Goal: Find specific page/section

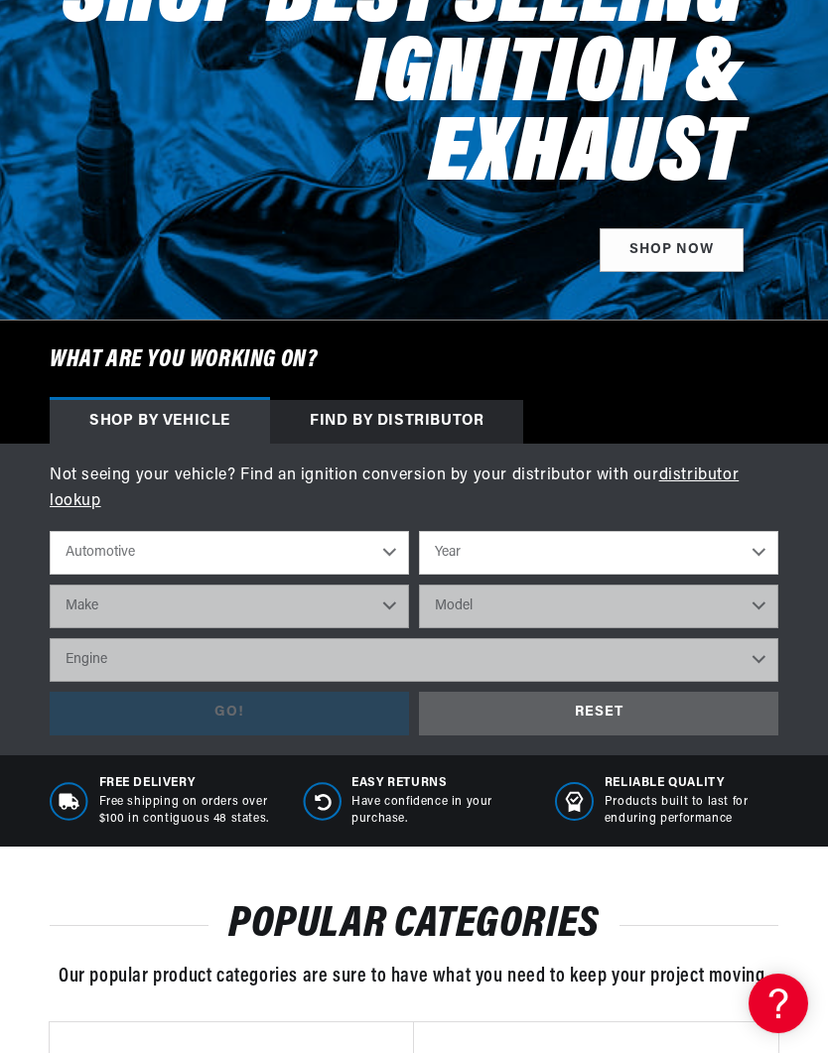
scroll to position [0, 602]
click at [383, 560] on select "Automotive Agricultural Industrial Marine Motorcycle" at bounding box center [229, 553] width 359 height 44
click at [763, 554] on select "Year [DATE] 2025 2024 2023 2022 2021 2020 2019 2018 2017 2016 2015 2014 2013 20…" at bounding box center [598, 553] width 359 height 44
select select "1951"
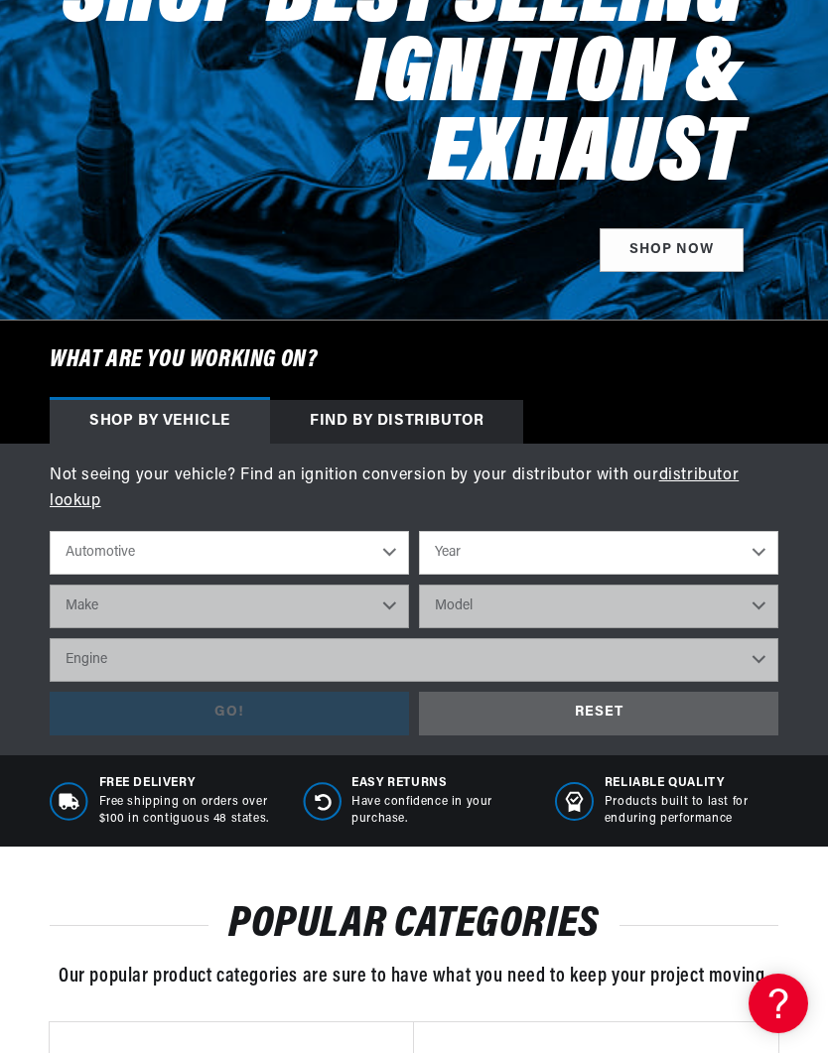
select select "1951"
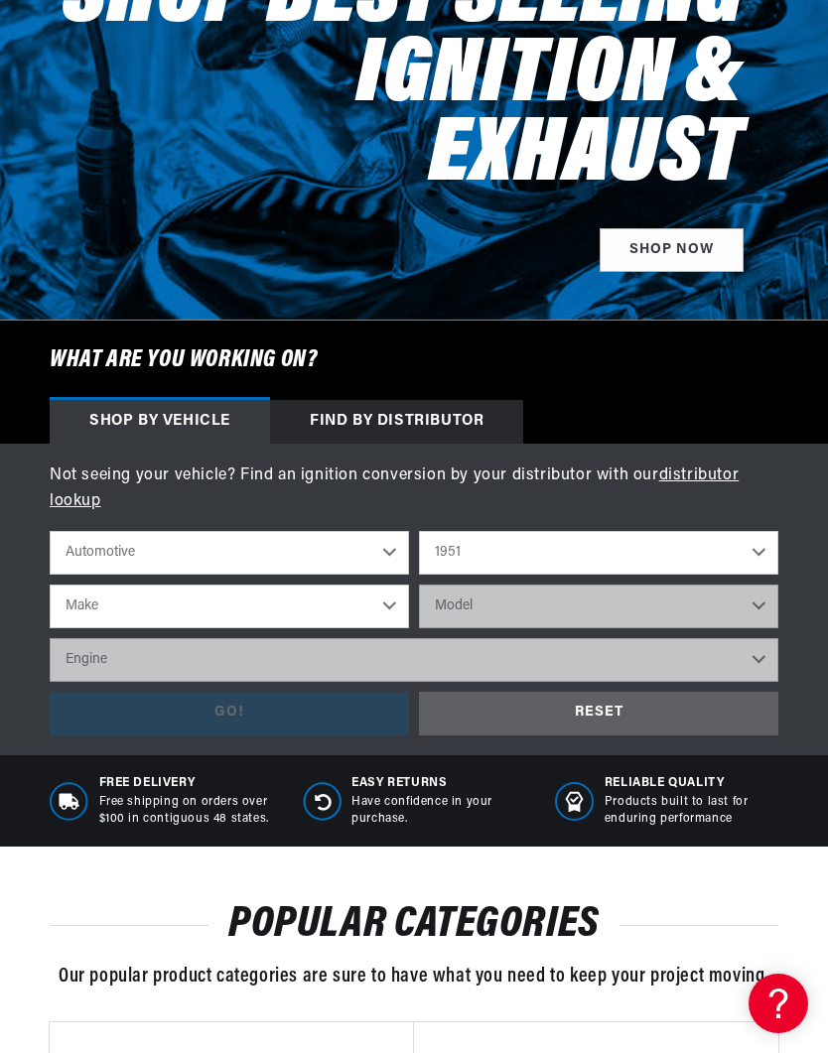
scroll to position [0, 602]
click at [610, 710] on div "RESET" at bounding box center [598, 714] width 359 height 45
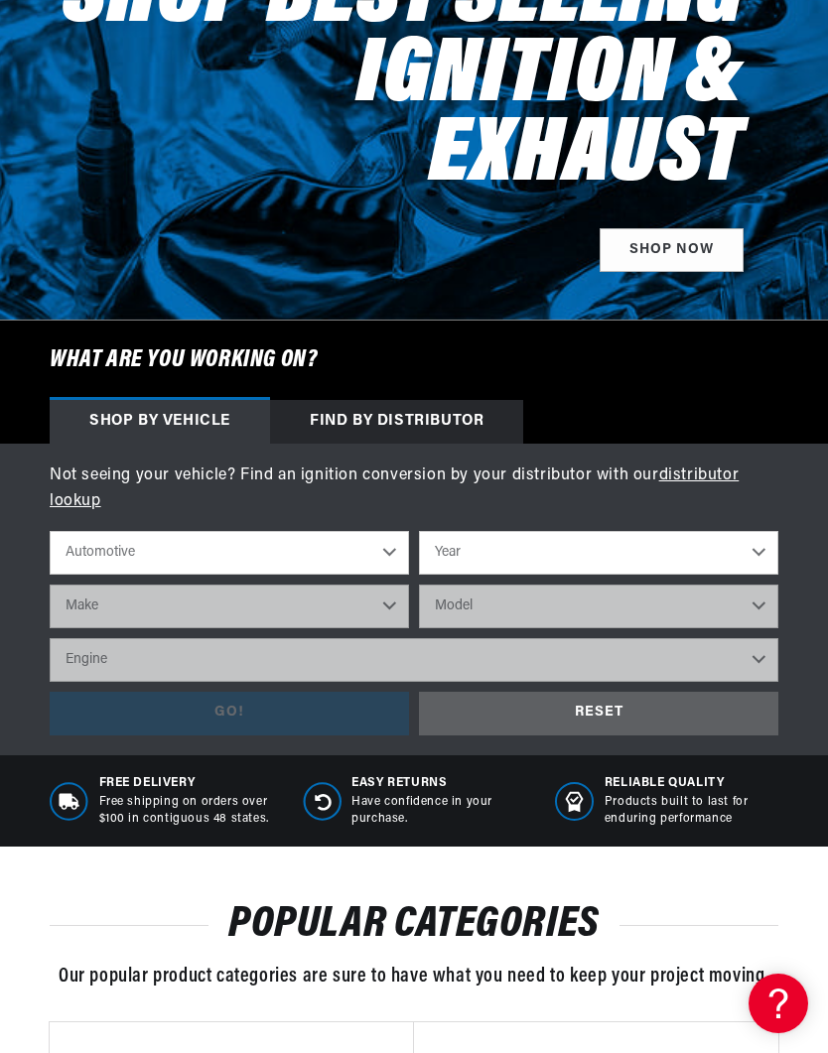
click at [756, 553] on select "Year [DATE] 2025 2024 2023 2022 2021 2020 2019 2018 2017 2016 2015 2014 2013 20…" at bounding box center [598, 553] width 359 height 44
select select "1951"
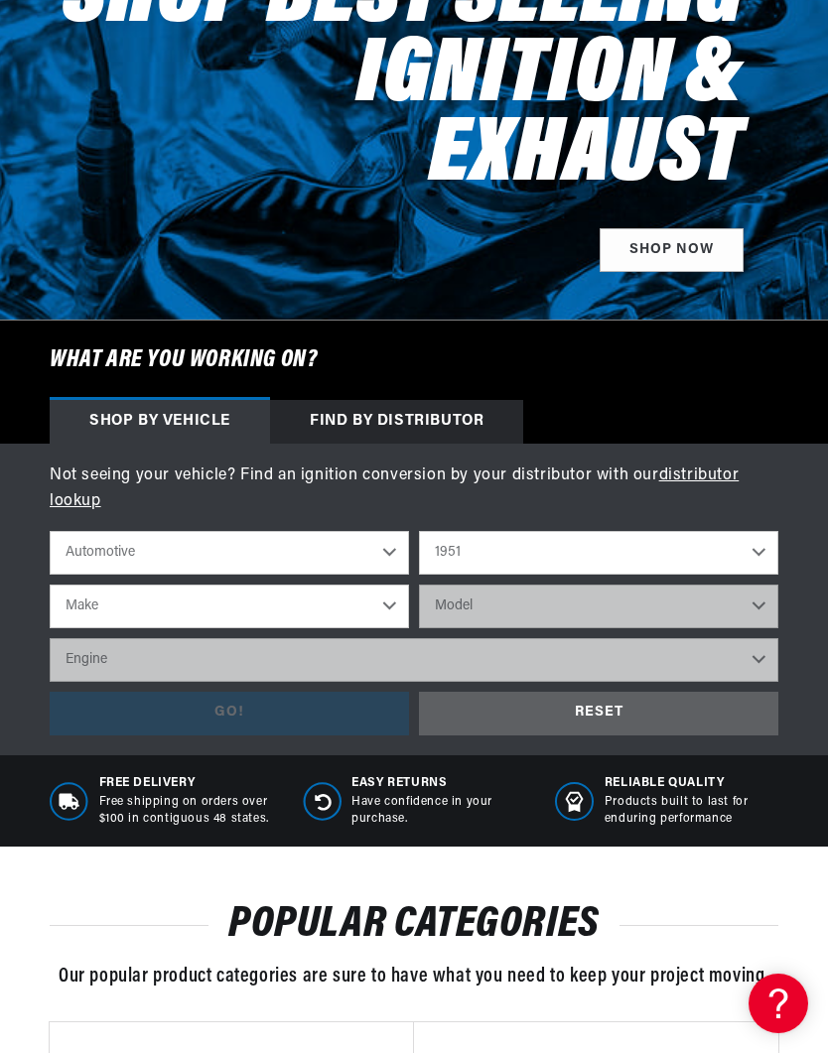
click at [619, 814] on p "Products built to last for enduring performance" at bounding box center [692, 811] width 174 height 34
click at [399, 603] on select "Make Aston [PERSON_NAME][GEOGRAPHIC_DATA] Buick Cadillac Chevrolet Chrysler Cit…" at bounding box center [229, 607] width 359 height 44
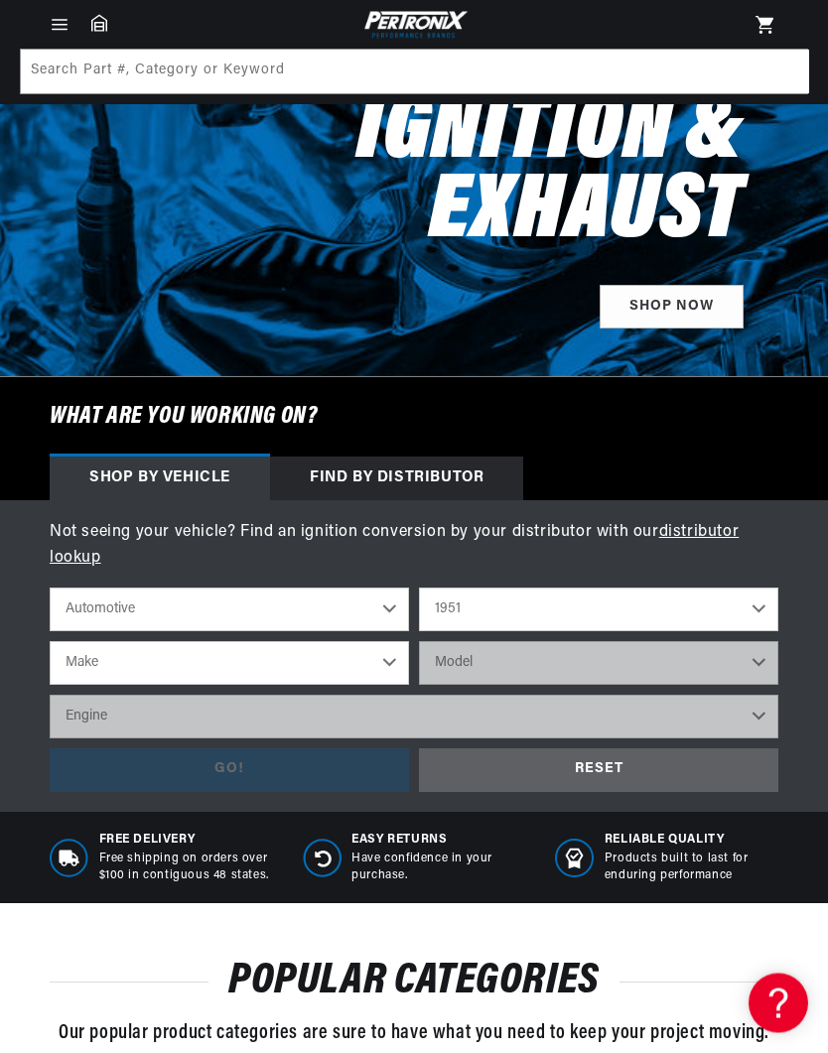
scroll to position [0, 602]
click at [695, 536] on link "distributor lookup" at bounding box center [394, 546] width 689 height 42
